Goal: Task Accomplishment & Management: Manage account settings

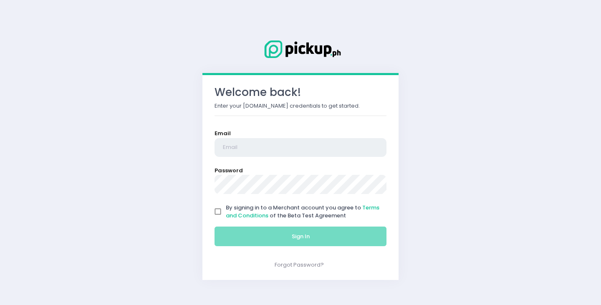
type input "[EMAIL_ADDRESS][PERSON_NAME][DOMAIN_NAME]"
click at [216, 208] on input "By signing in to a Merchant account you agree to Terms and Conditions of the Be…" at bounding box center [218, 212] width 16 height 16
checkbox input "true"
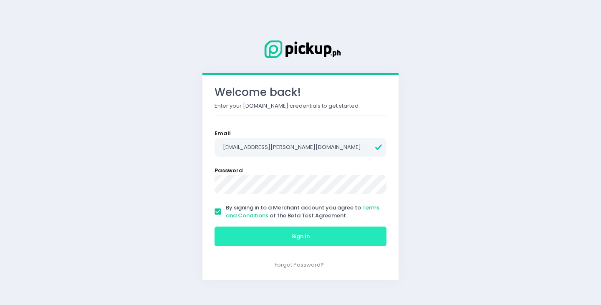
click at [228, 233] on button "Sign In" at bounding box center [301, 237] width 172 height 20
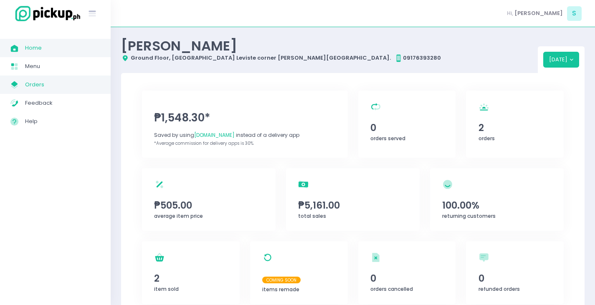
click at [55, 83] on span "Orders" at bounding box center [62, 84] width 75 height 11
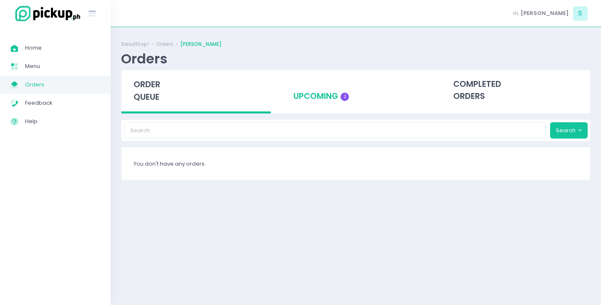
click at [315, 84] on div "upcoming 2" at bounding box center [356, 90] width 150 height 41
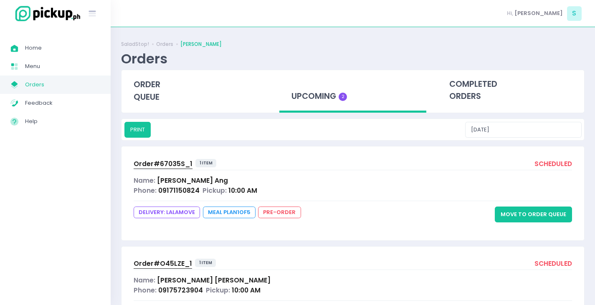
click at [536, 211] on button "Move to Order Queue" at bounding box center [533, 215] width 77 height 16
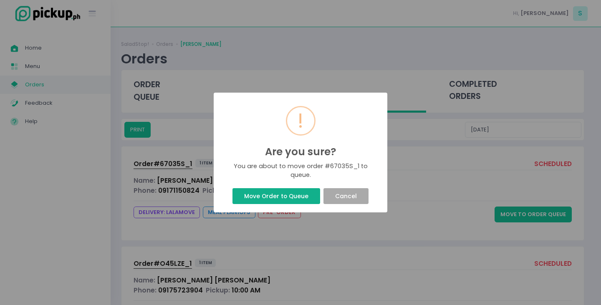
click at [285, 196] on button "Move Order to Queue" at bounding box center [276, 196] width 87 height 16
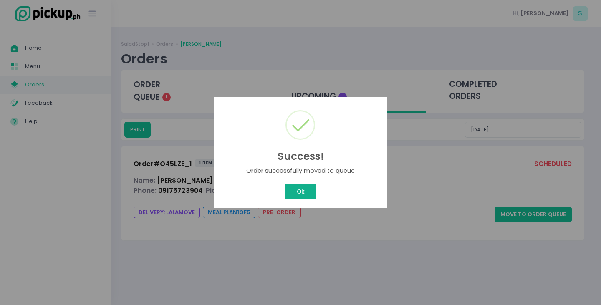
click at [294, 193] on div "Success! × Order successfully moved to queue Ok Cancel" at bounding box center [300, 152] width 601 height 305
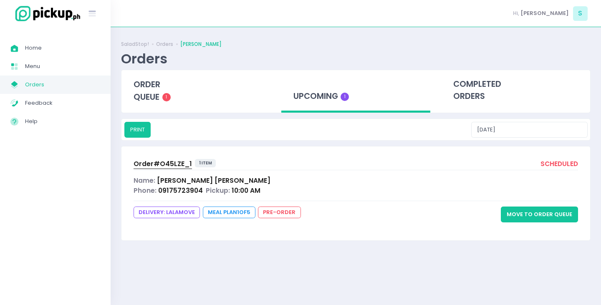
click at [558, 212] on button "Move to Order Queue" at bounding box center [539, 215] width 77 height 16
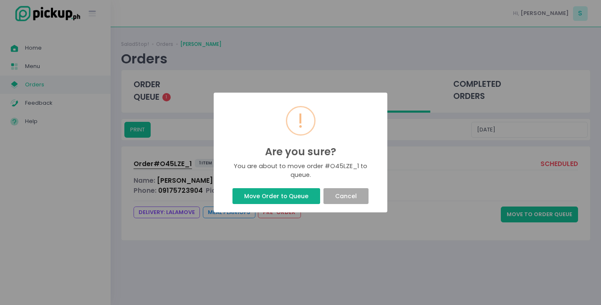
click at [284, 193] on button "Move Order to Queue" at bounding box center [276, 196] width 87 height 16
